Goal: Complete application form

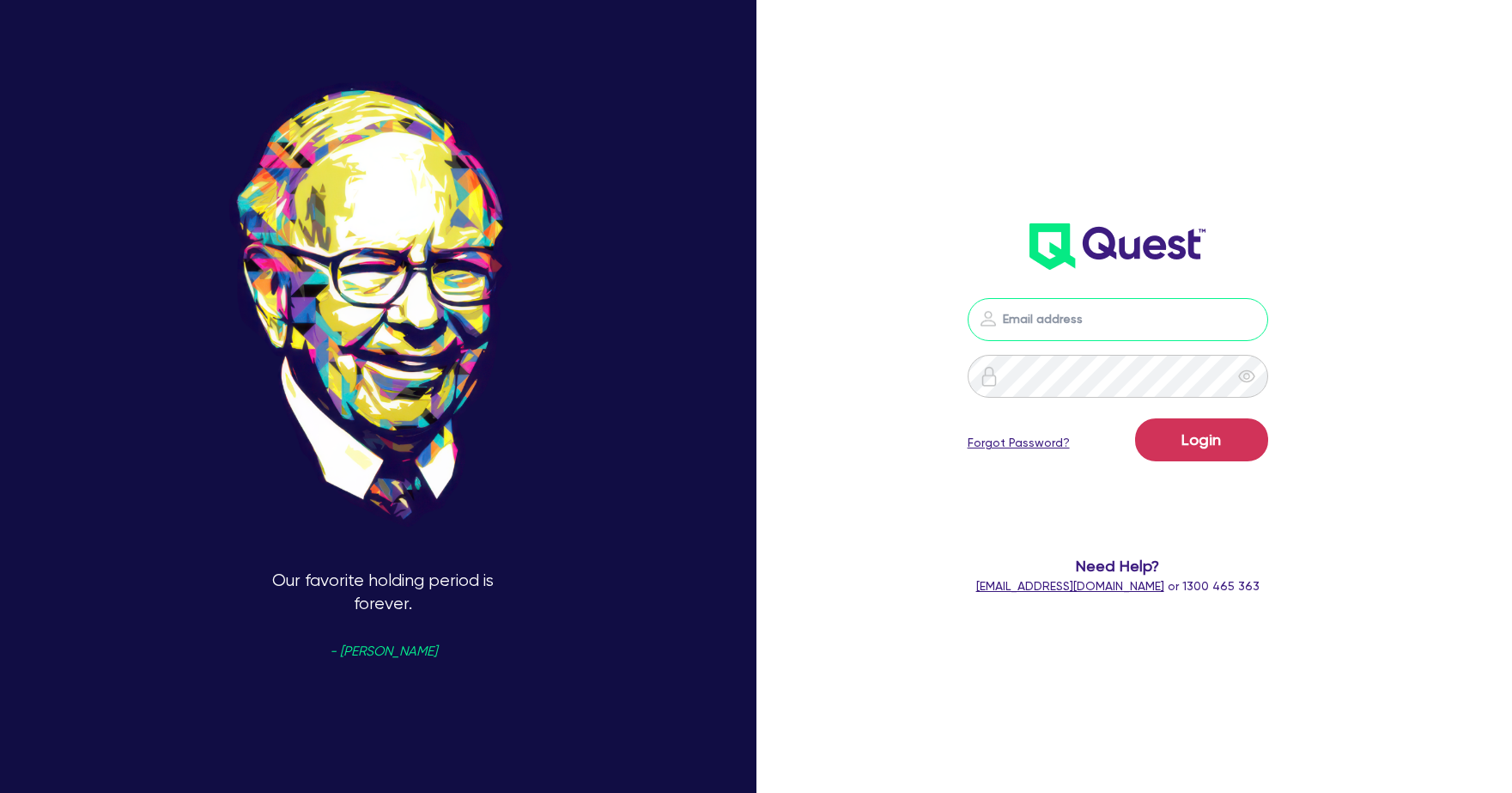
type input "[PERSON_NAME][EMAIL_ADDRESS][PERSON_NAME][DOMAIN_NAME]"
click at [1215, 438] on button "Login" at bounding box center [1202, 439] width 133 height 43
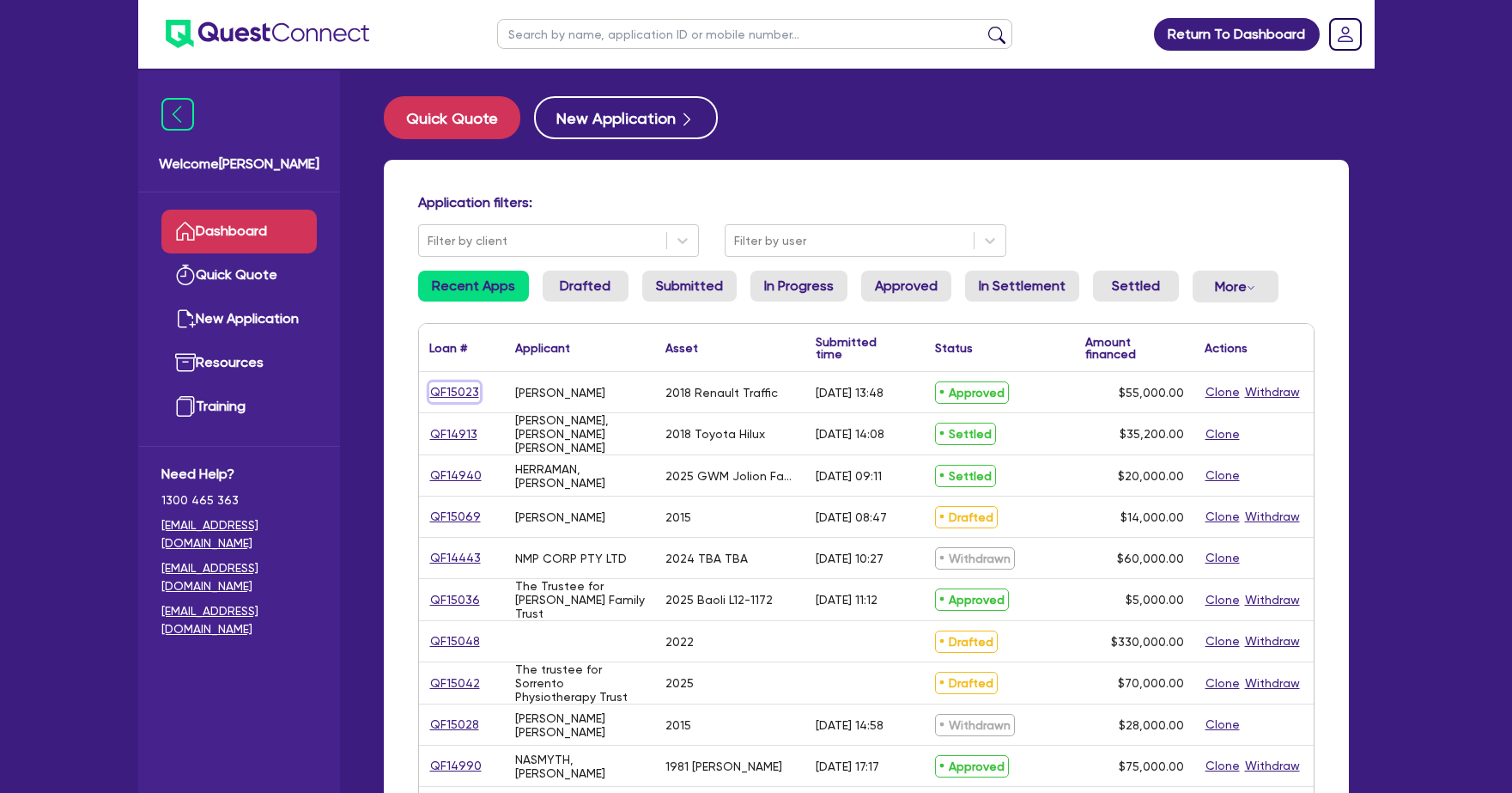
click at [457, 390] on link "QF15023" at bounding box center [455, 392] width 51 height 20
select select "CARS_AND_LIGHT_TRUCKS"
select select "VANS_AND_UTES"
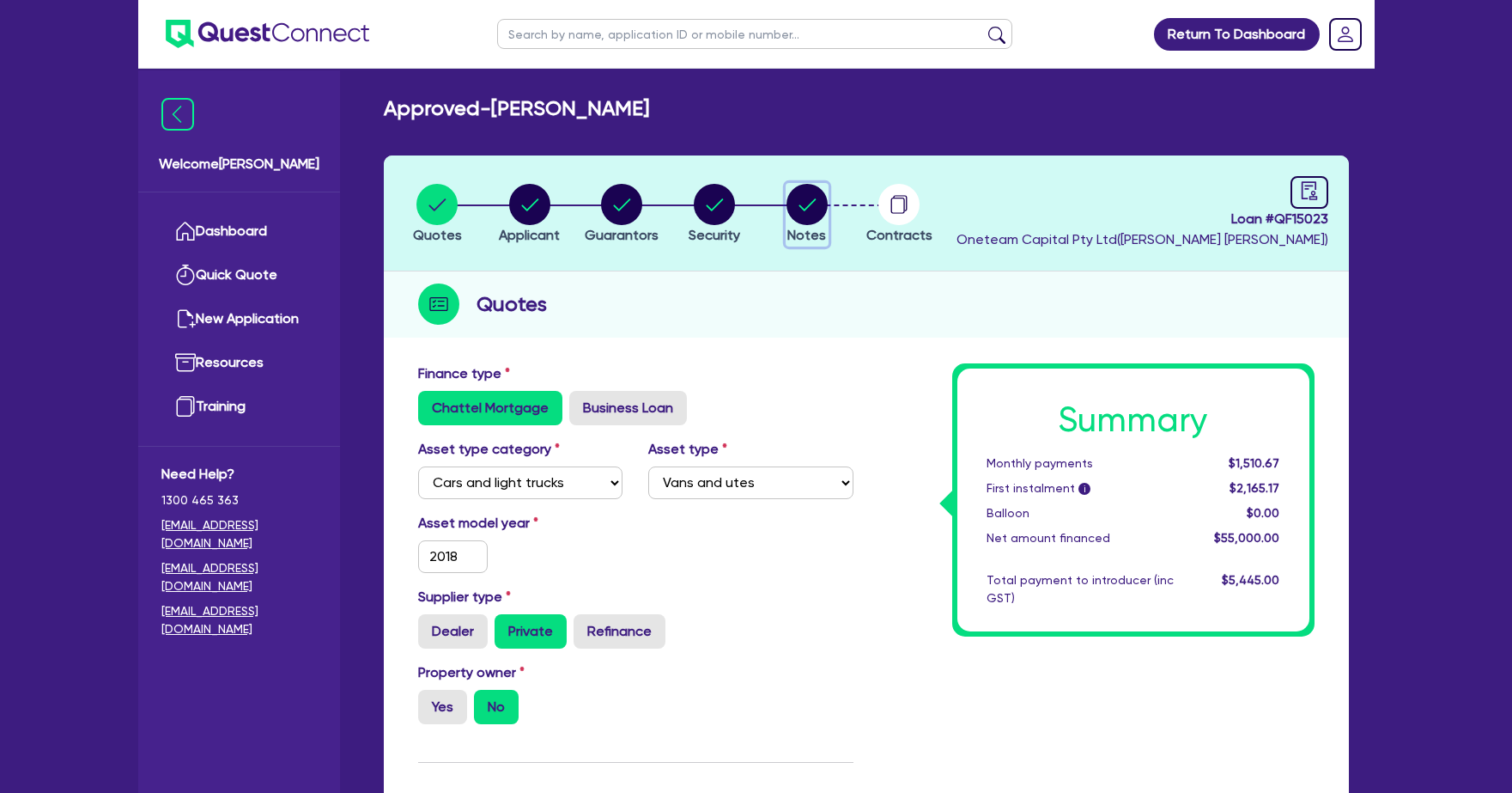
click at [807, 208] on circle "button" at bounding box center [807, 204] width 41 height 41
select select "Quest Finance - Own Book"
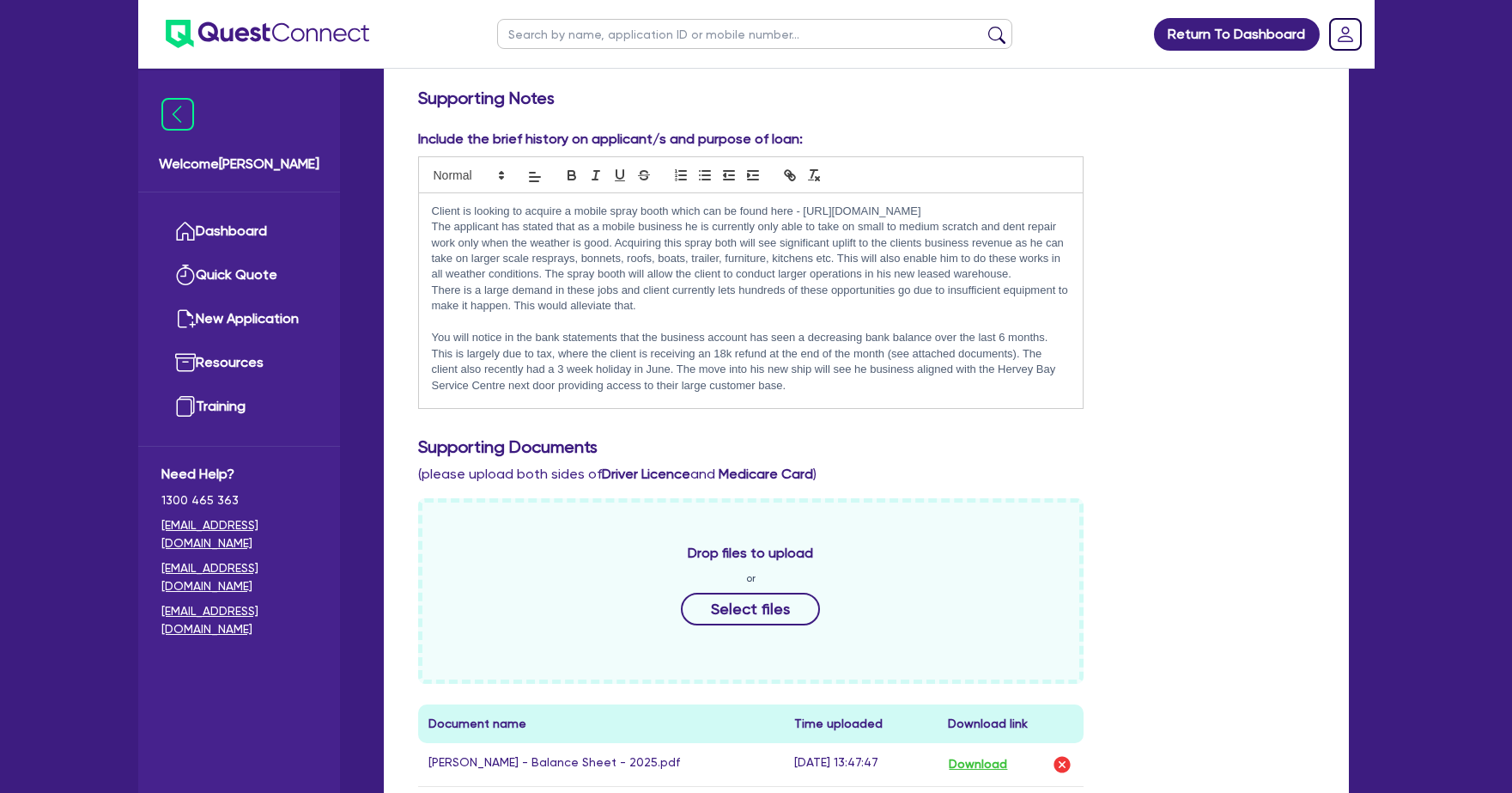
scroll to position [36, 0]
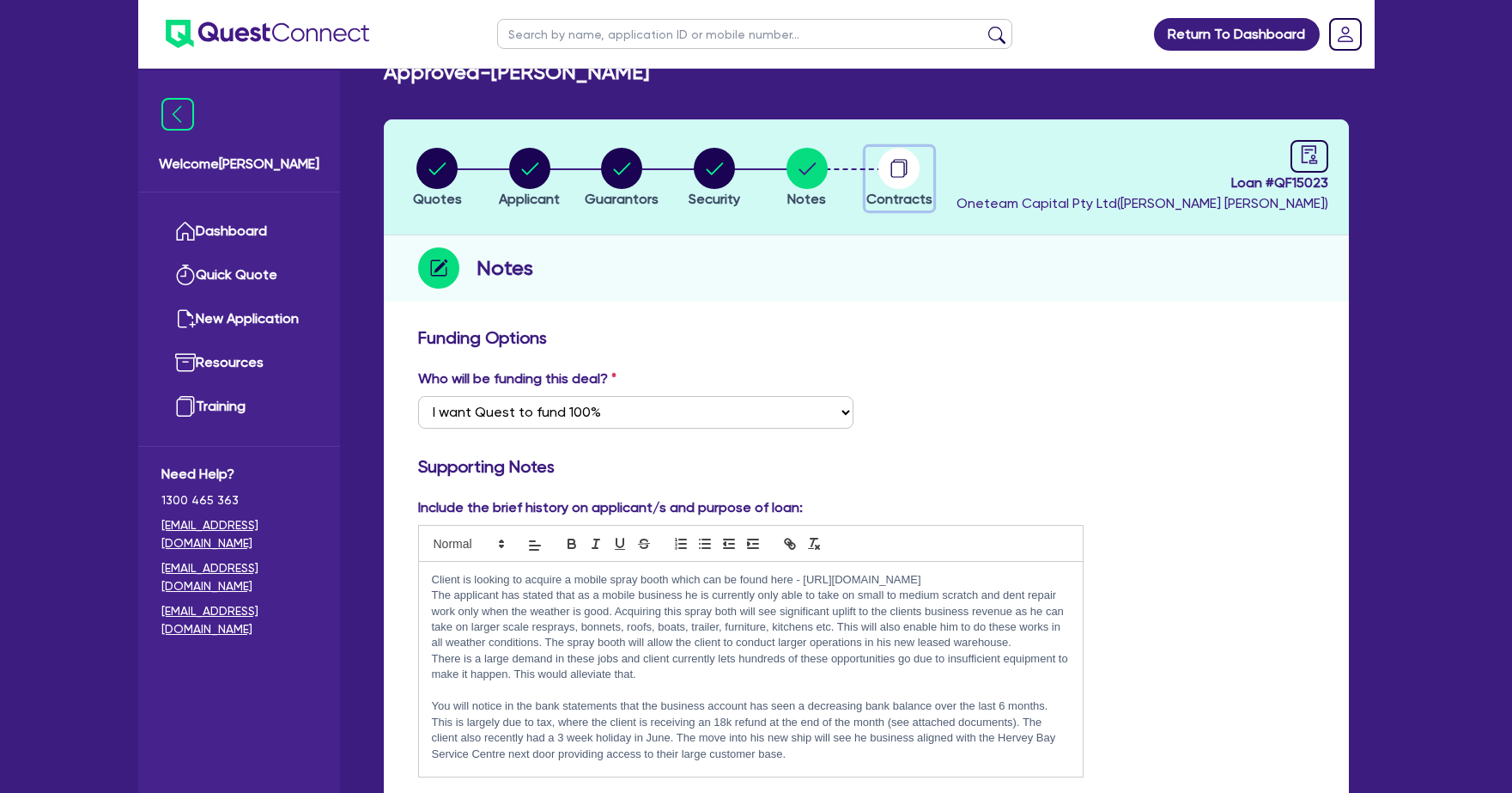
click at [889, 174] on circle "button" at bounding box center [899, 168] width 41 height 41
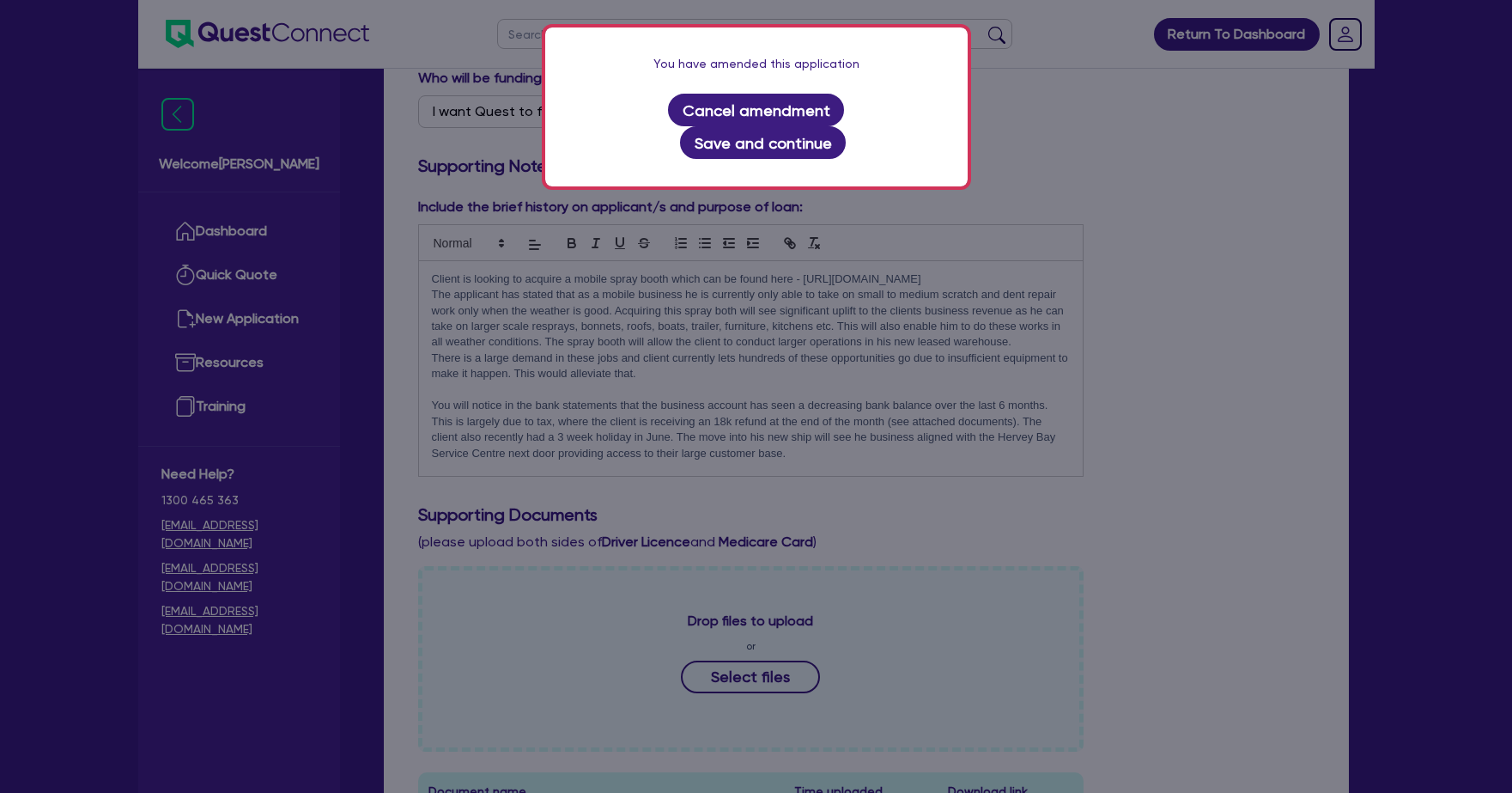
scroll to position [397, 0]
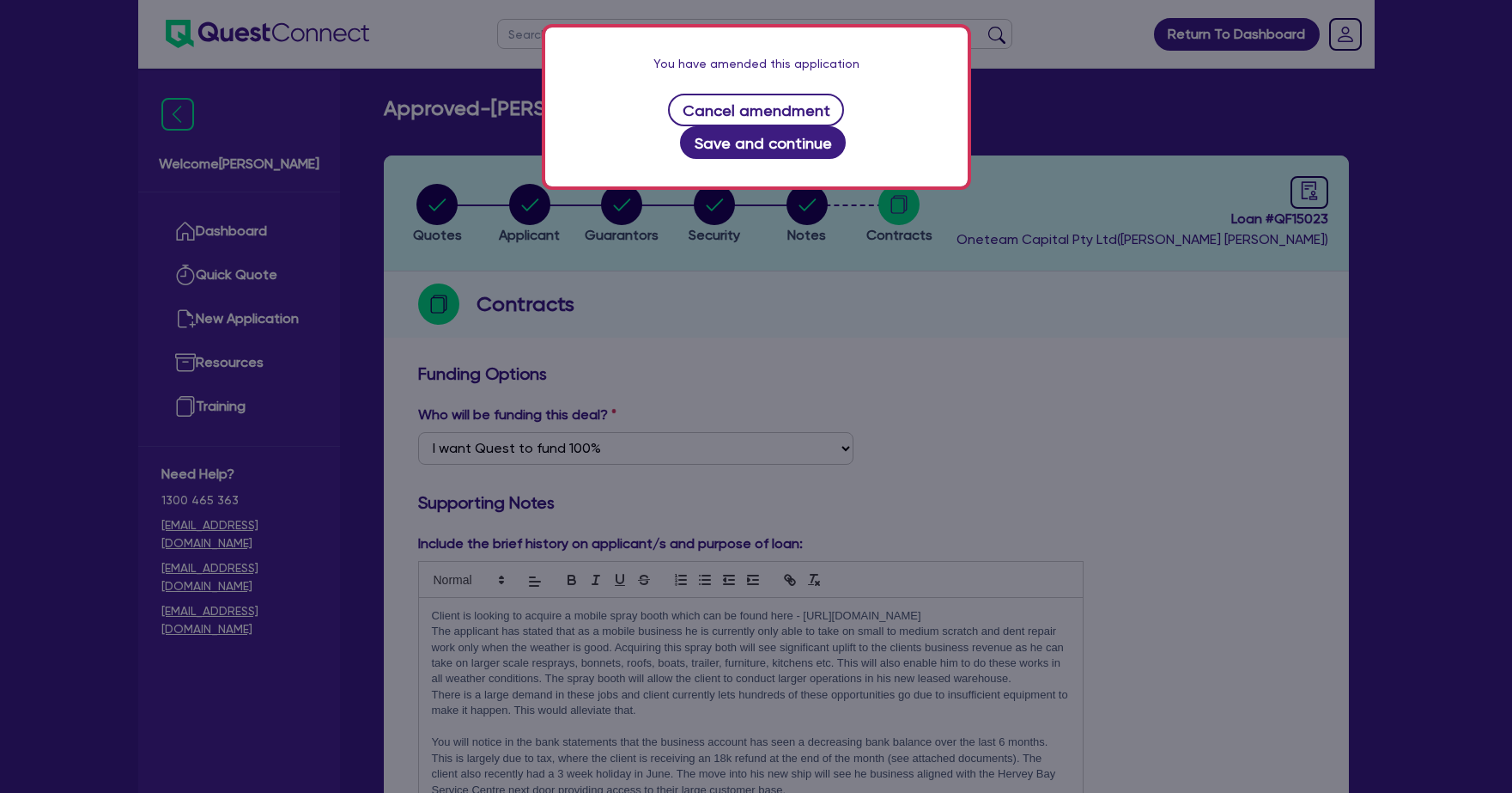
select select "CARS_AND_LIGHT_TRUCKS"
select select "VANS_AND_UTES"
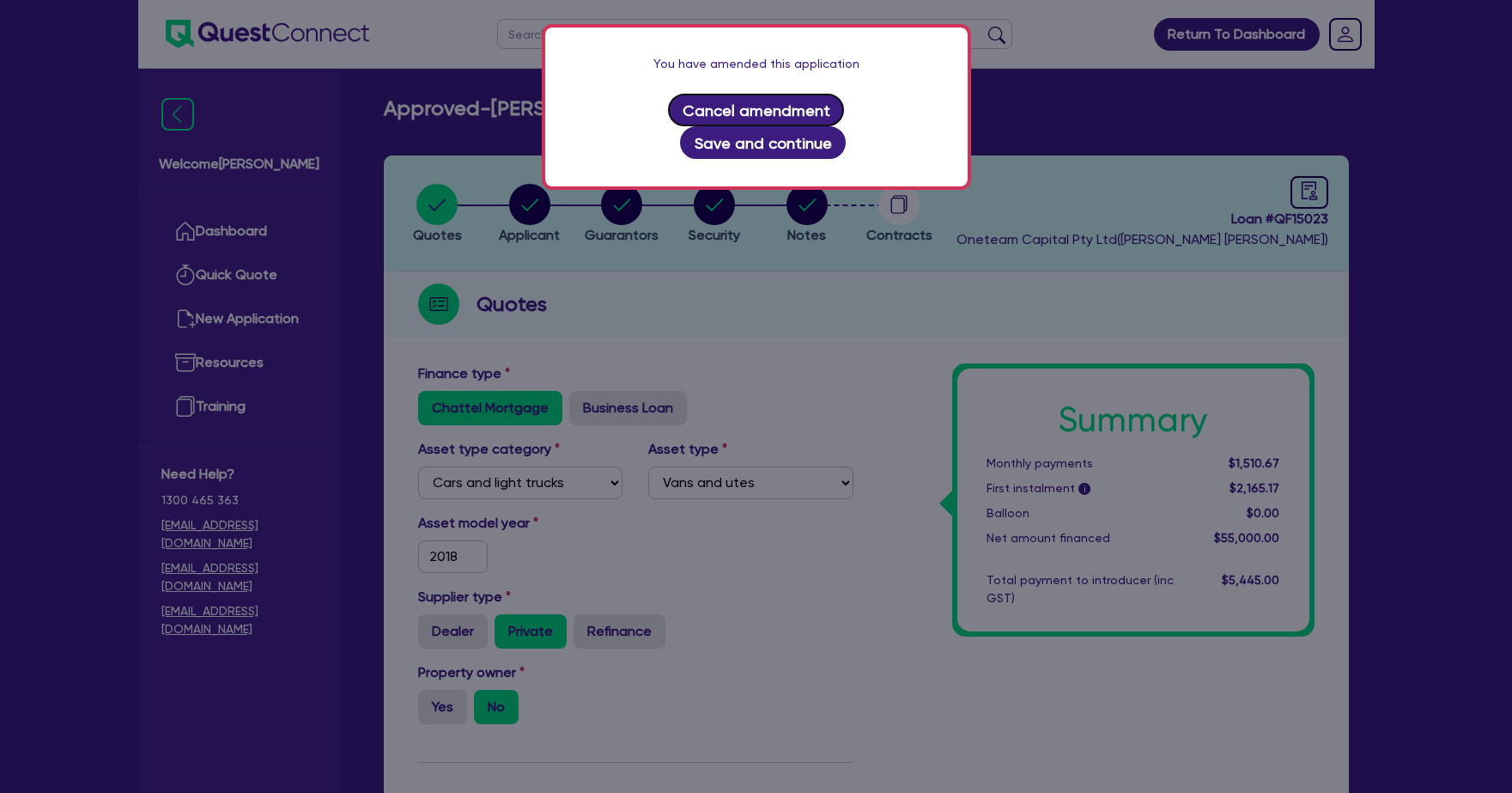
click at [668, 103] on button "Cancel amendment" at bounding box center [756, 109] width 176 height 32
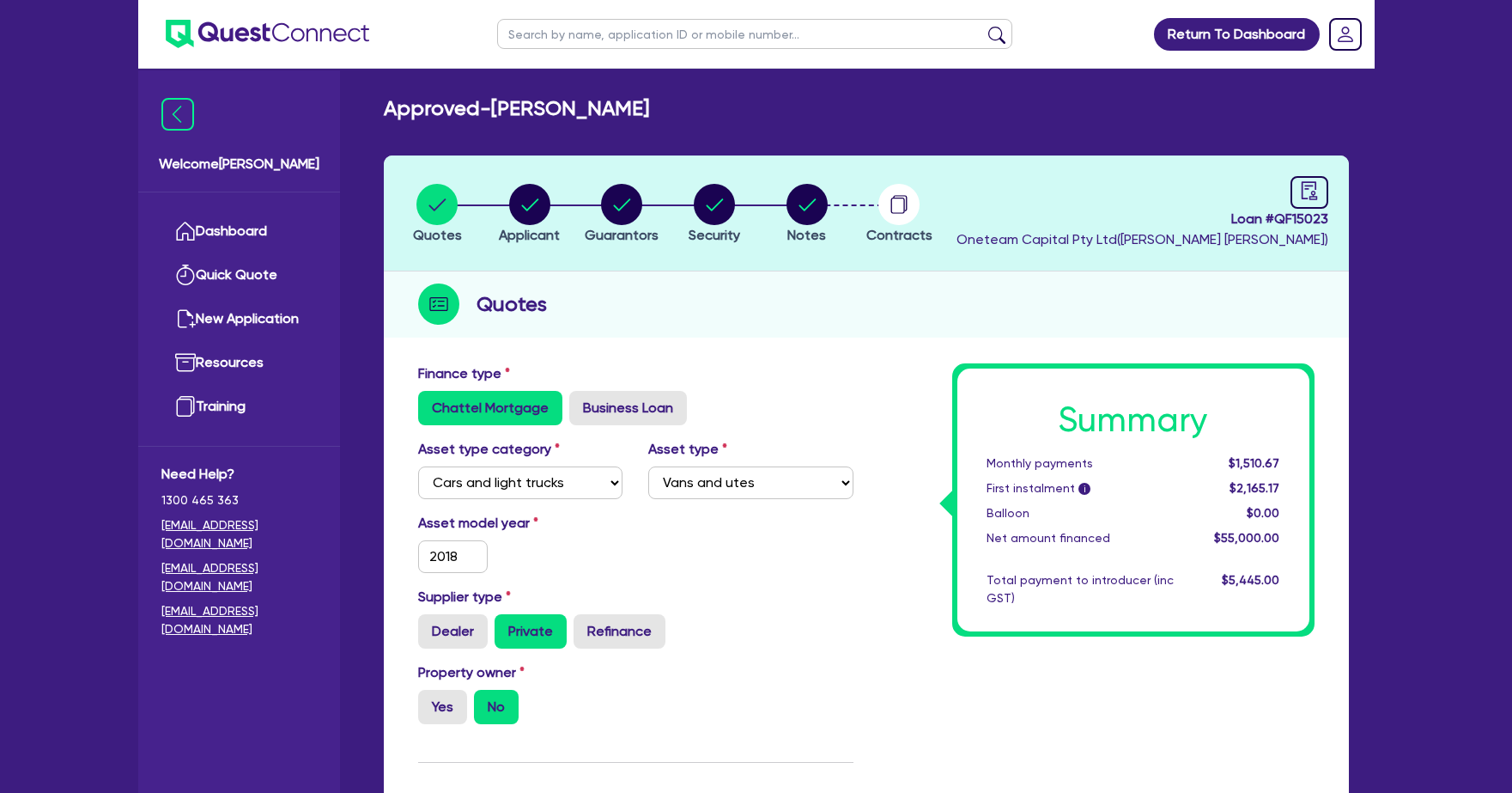
type input "55,000"
type input "4,950"
click at [892, 206] on icon "button" at bounding box center [898, 205] width 14 height 17
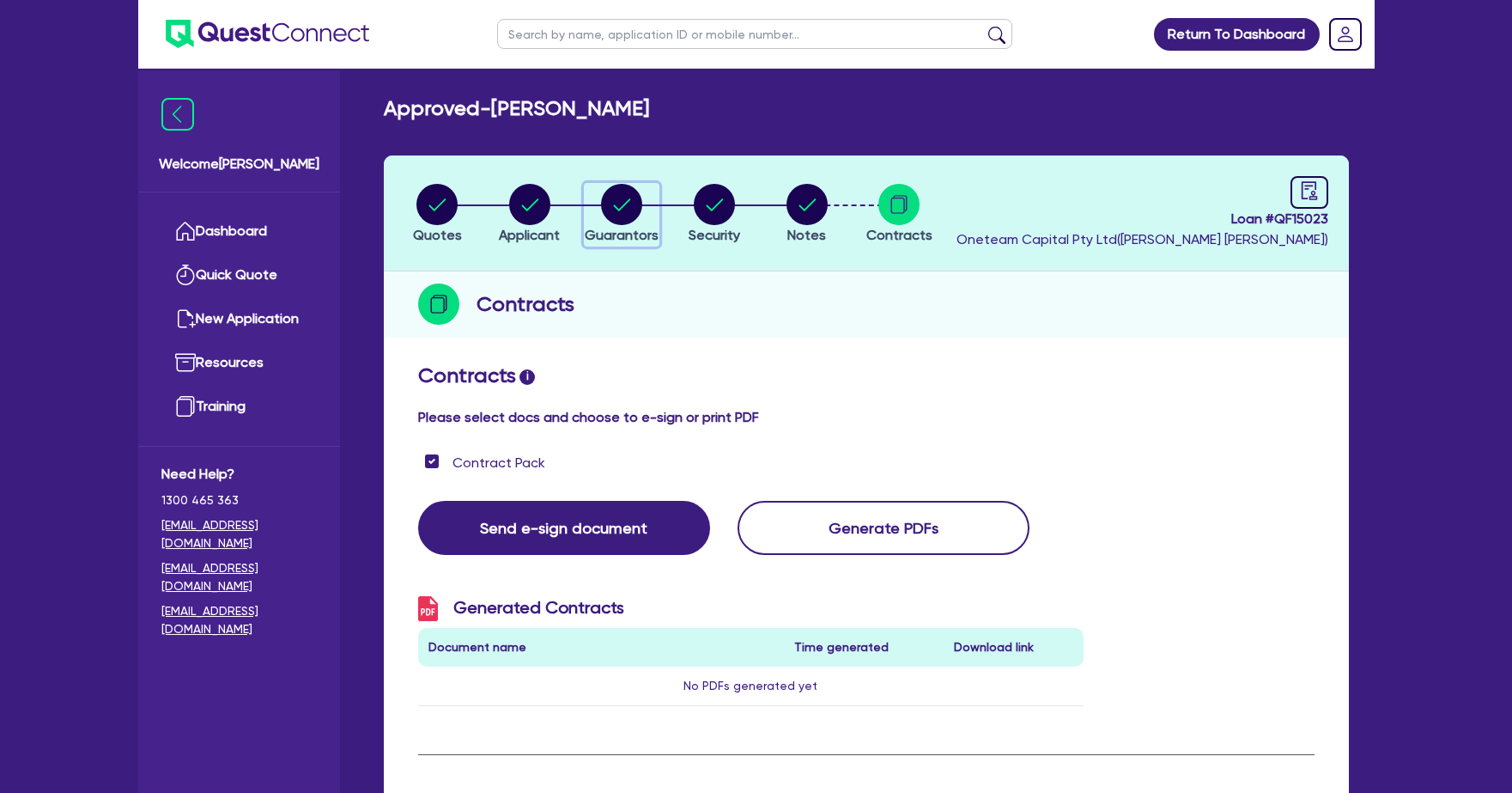
click at [632, 195] on circle "button" at bounding box center [622, 204] width 41 height 41
select select "MR"
select select "QLD"
select select "SINGLE"
select select "CASH"
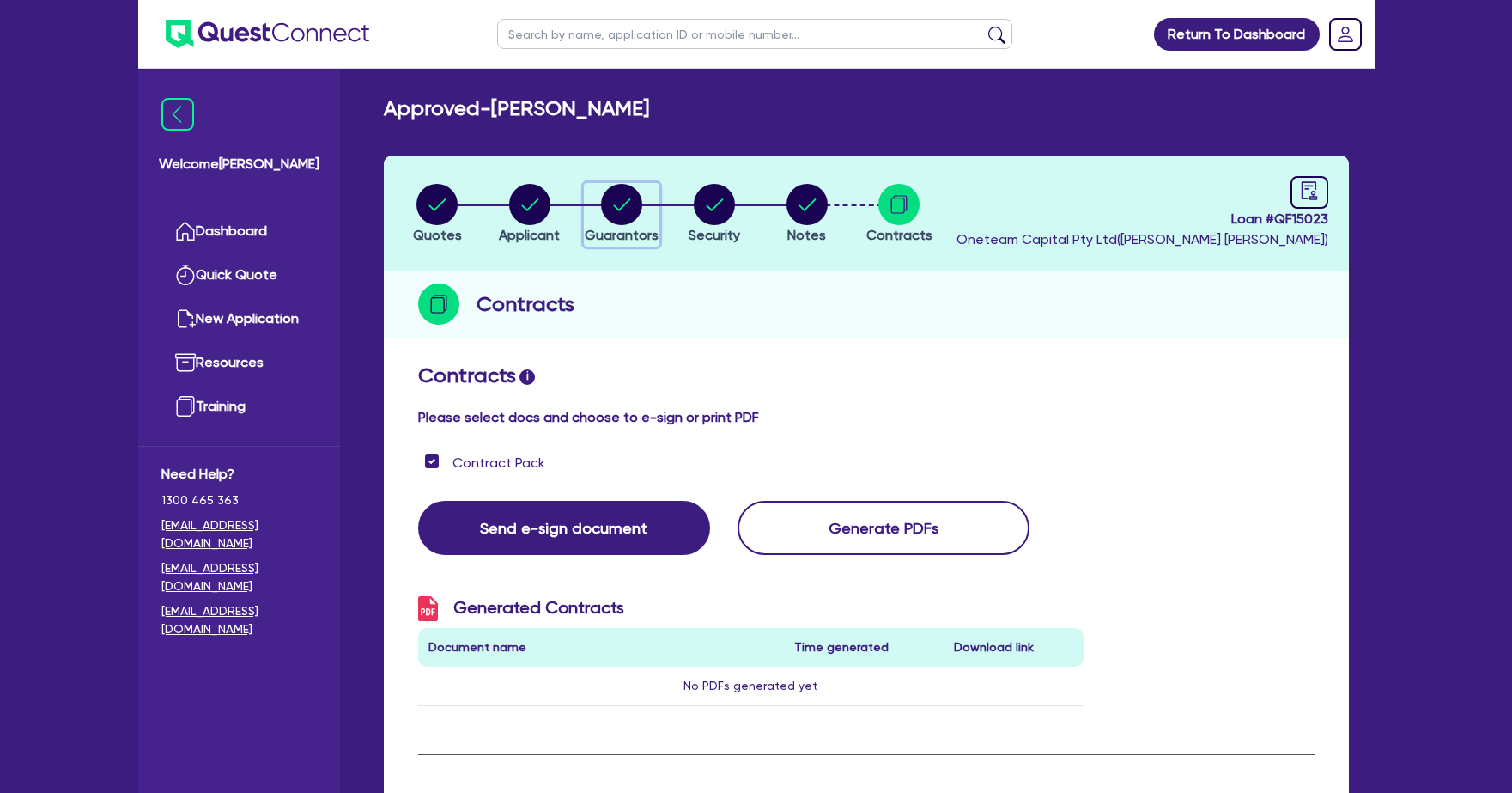
select select "VEHICLE"
select select "HOUSEHOLD_PERSONAL"
select select "VEHICLE"
select select "VEHICLE_LOAN"
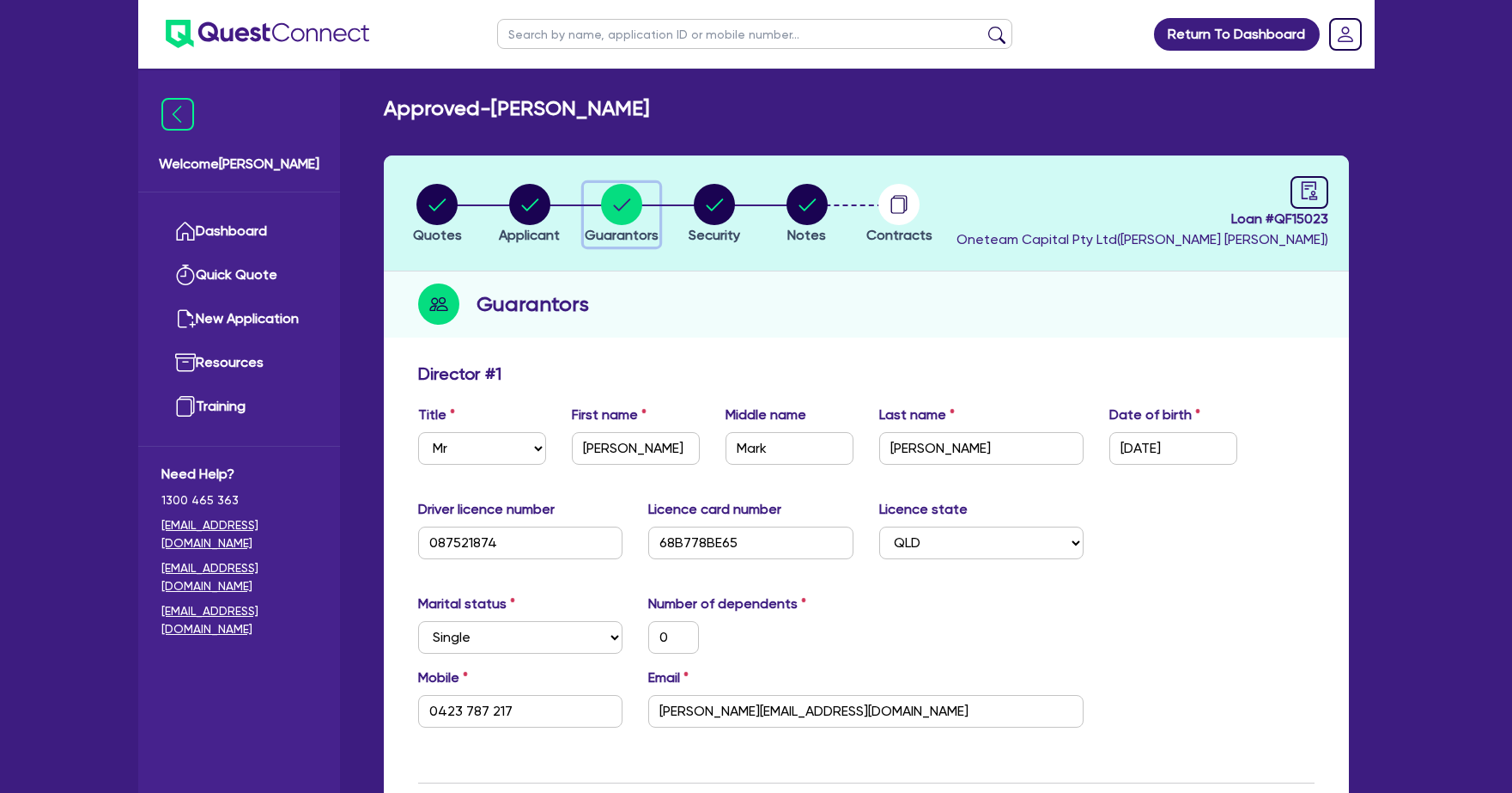
scroll to position [4, 0]
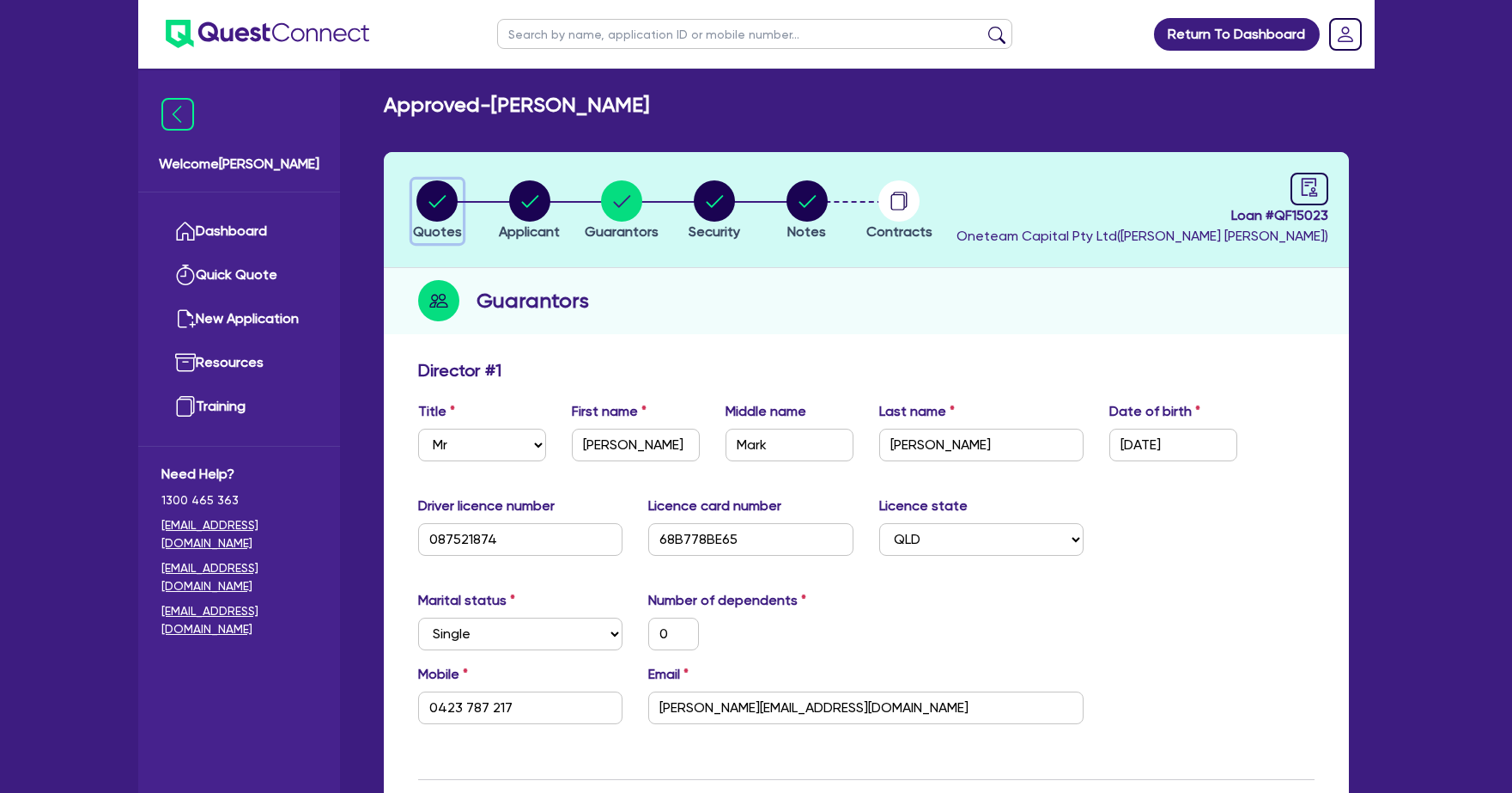
click at [449, 201] on circle "button" at bounding box center [437, 201] width 41 height 41
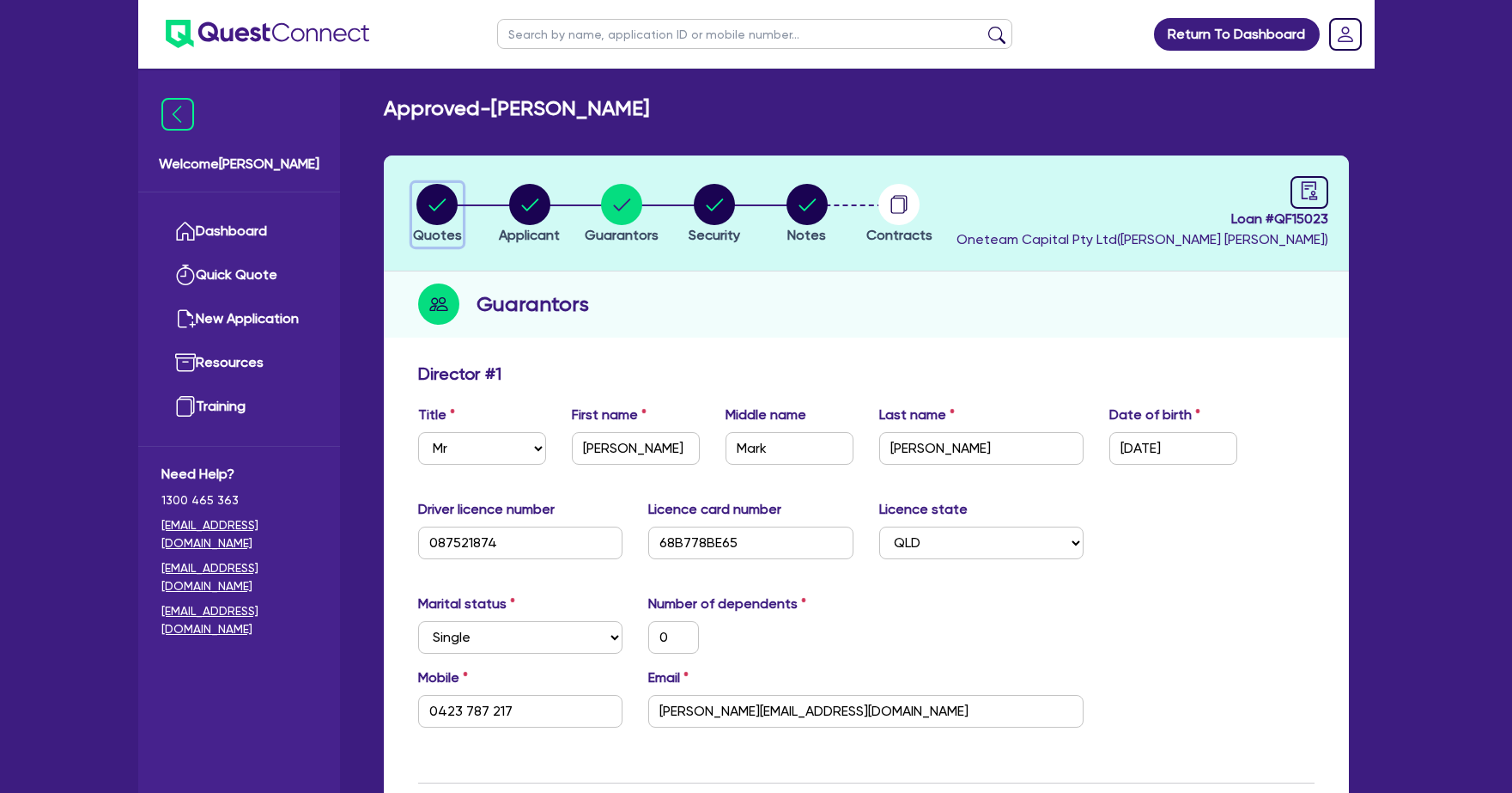
select select "CARS_AND_LIGHT_TRUCKS"
select select "VANS_AND_UTES"
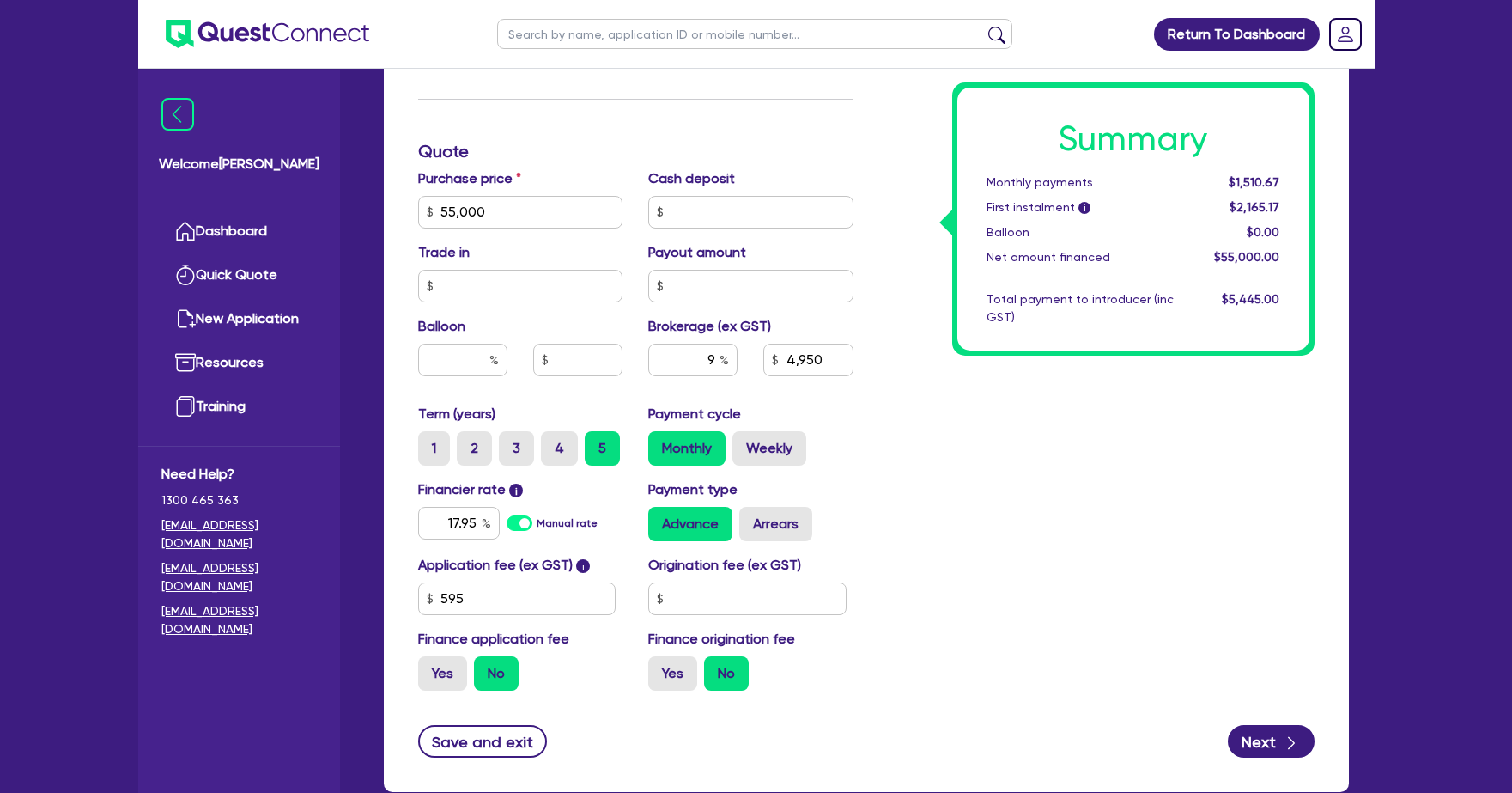
scroll to position [664, 0]
